Goal: Book appointment/travel/reservation

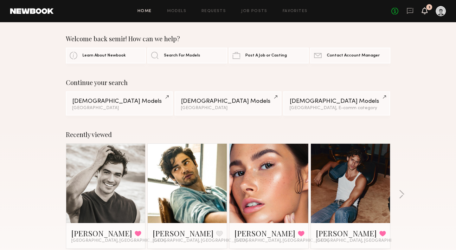
click at [423, 10] on icon at bounding box center [424, 10] width 5 height 4
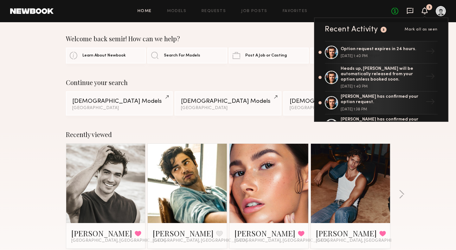
click at [409, 11] on icon at bounding box center [410, 10] width 3 height 1
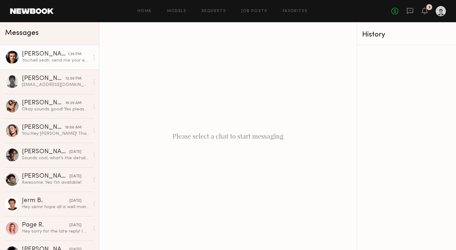
click at [55, 56] on div "[PERSON_NAME]" at bounding box center [45, 54] width 46 height 6
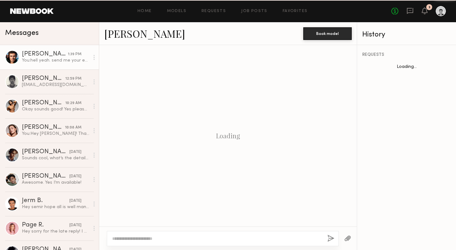
scroll to position [196, 0]
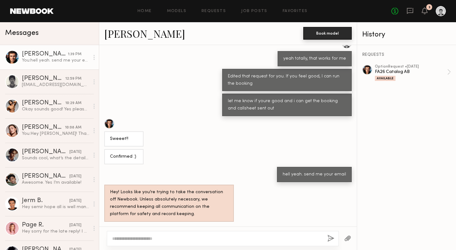
click at [330, 34] on button "Book model" at bounding box center [327, 33] width 48 height 13
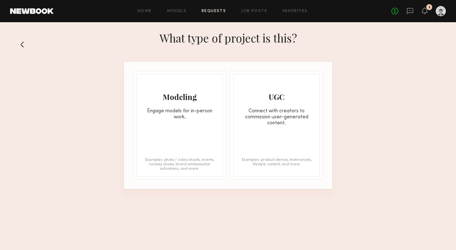
click at [189, 129] on div "Modeling Engage models for in-person work. Examples: photo / video shoots, even…" at bounding box center [180, 125] width 86 height 103
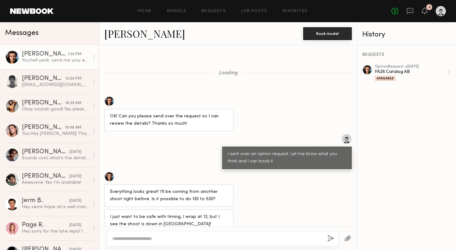
scroll to position [196, 0]
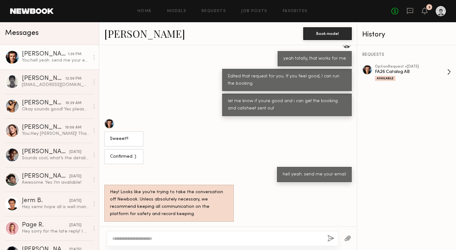
click at [403, 72] on div "FA26 Catalog AB" at bounding box center [411, 72] width 72 height 6
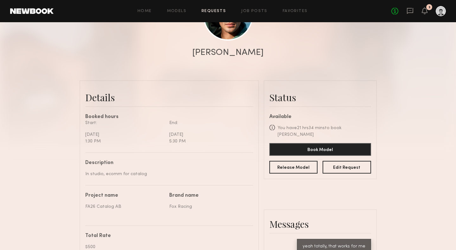
scroll to position [101, 0]
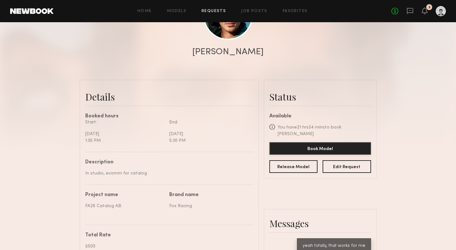
click at [338, 143] on button "Book Model" at bounding box center [320, 148] width 102 height 13
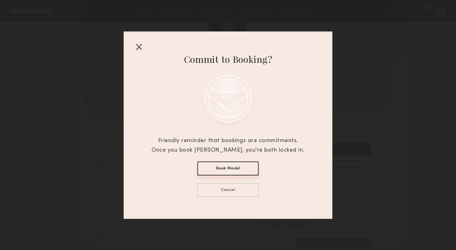
click at [231, 170] on button "Book Model" at bounding box center [227, 168] width 61 height 14
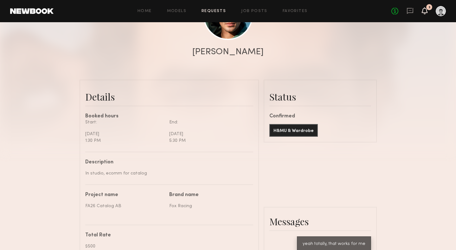
click at [423, 11] on icon at bounding box center [424, 10] width 5 height 4
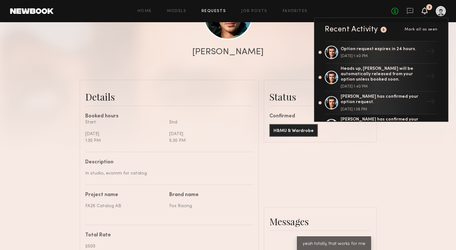
click at [406, 190] on div "Send request Model response Review hours worked Pay model Booking Request [PERS…" at bounding box center [228, 207] width 456 height 562
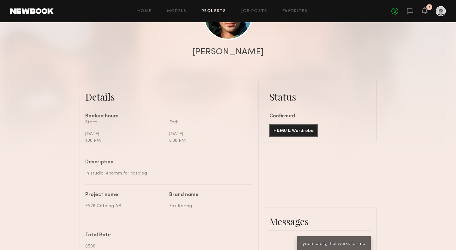
click at [410, 15] on link at bounding box center [410, 11] width 7 height 8
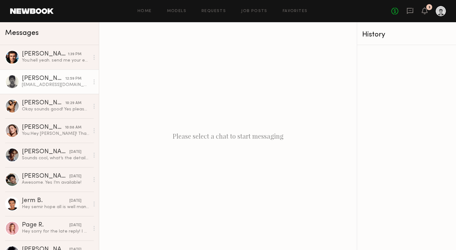
click at [56, 84] on div "[EMAIL_ADDRESS][DOMAIN_NAME]" at bounding box center [56, 85] width 68 height 6
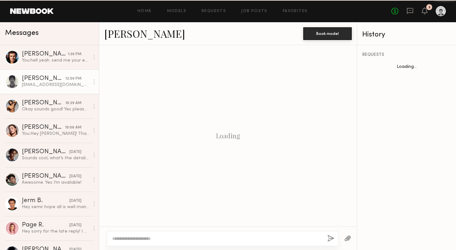
scroll to position [422, 0]
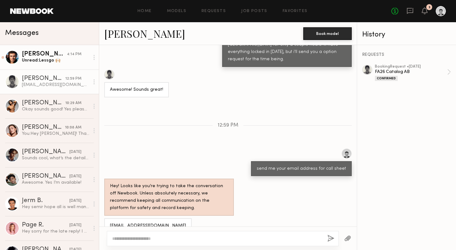
click at [60, 62] on div "Unread: Lessgo 🙌🏼" at bounding box center [56, 60] width 68 height 6
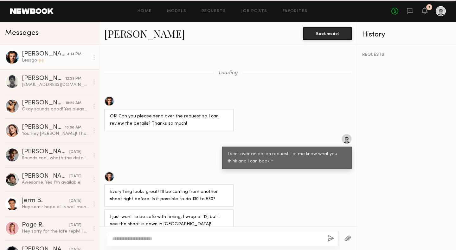
scroll to position [257, 0]
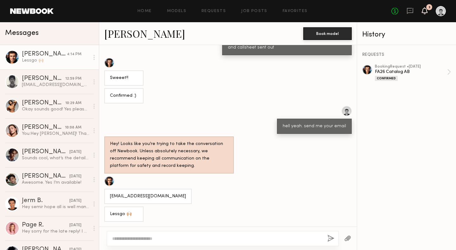
click at [425, 10] on icon at bounding box center [424, 10] width 5 height 4
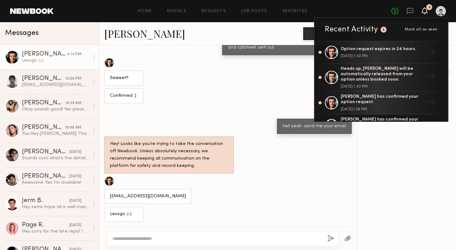
click at [425, 10] on icon at bounding box center [424, 10] width 5 height 4
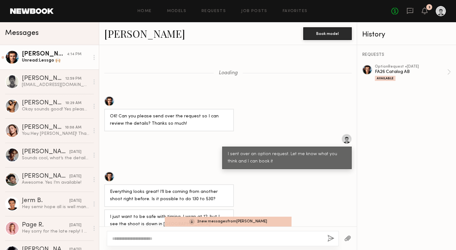
scroll to position [196, 0]
